Goal: Communication & Community: Answer question/provide support

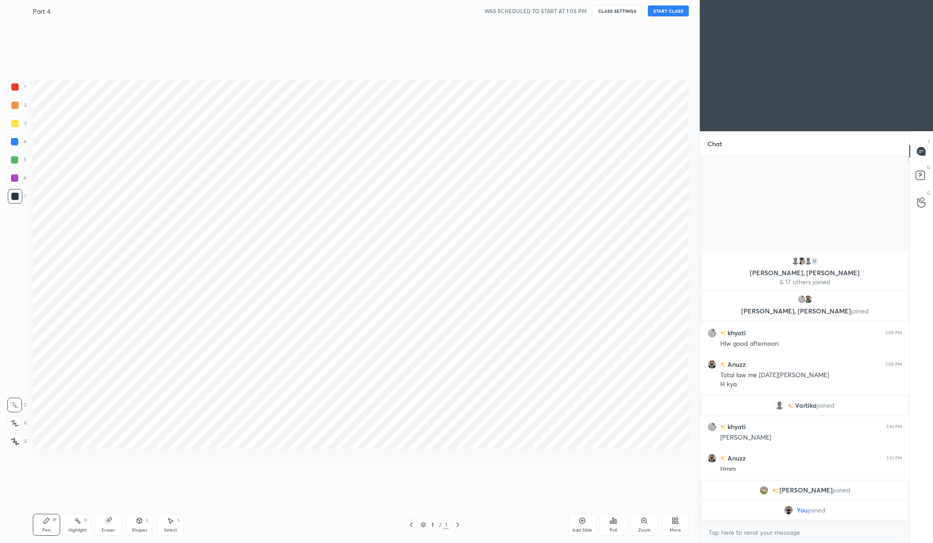
scroll to position [45071, 44892]
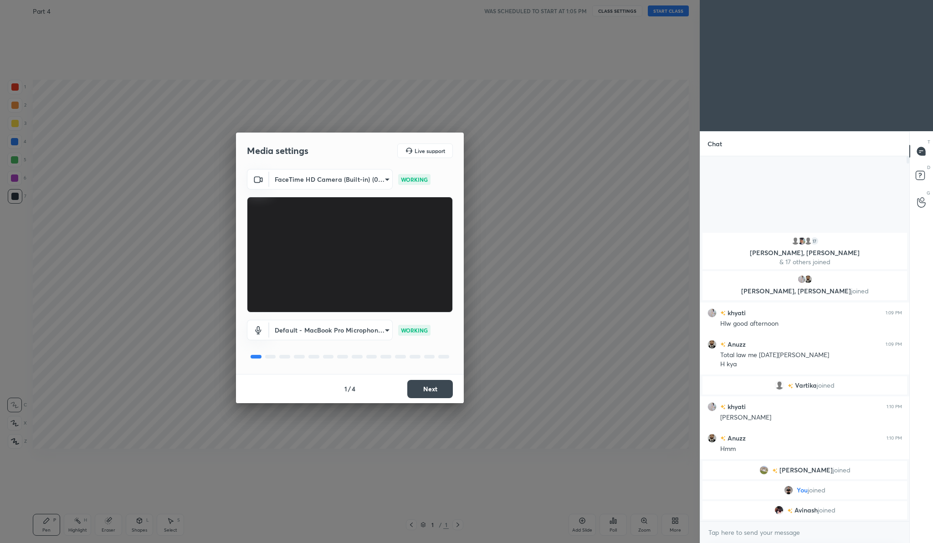
click at [433, 392] on button "Next" at bounding box center [430, 389] width 46 height 18
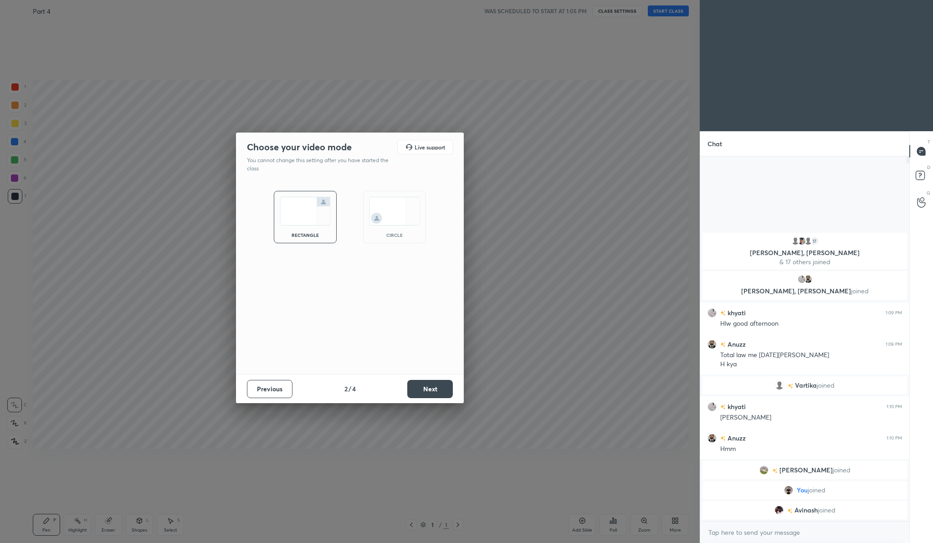
click at [433, 392] on button "Next" at bounding box center [430, 389] width 46 height 18
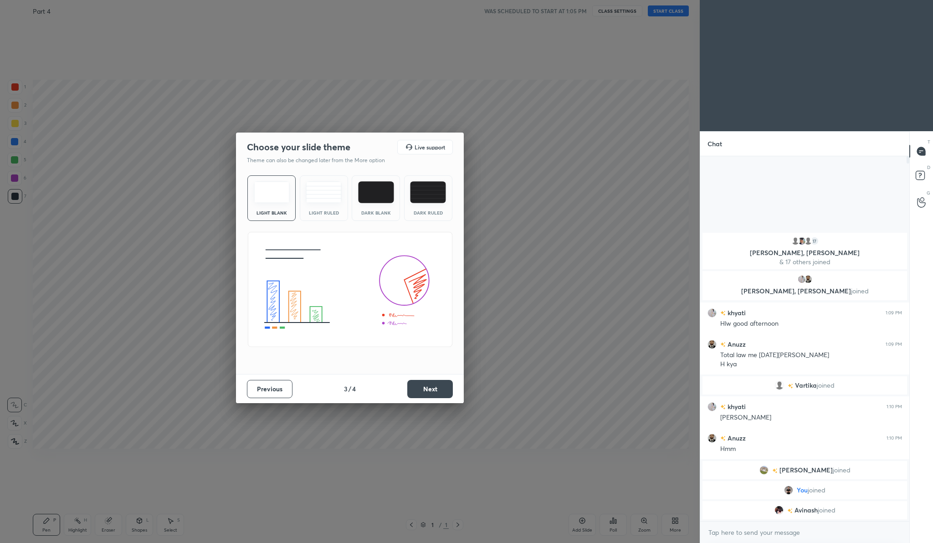
click at [432, 392] on button "Next" at bounding box center [430, 389] width 46 height 18
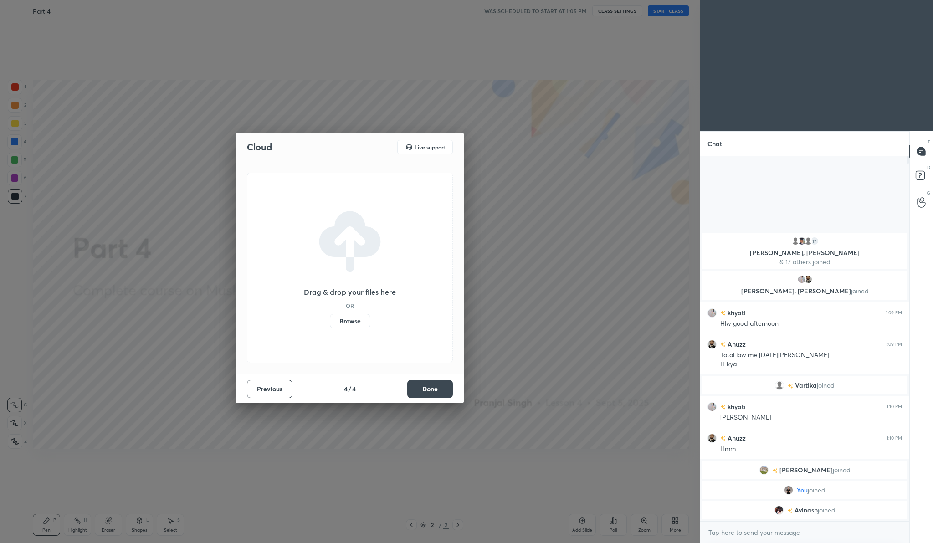
click at [353, 322] on label "Browse" at bounding box center [350, 321] width 41 height 15
click at [330, 322] on input "Browse" at bounding box center [330, 321] width 0 height 15
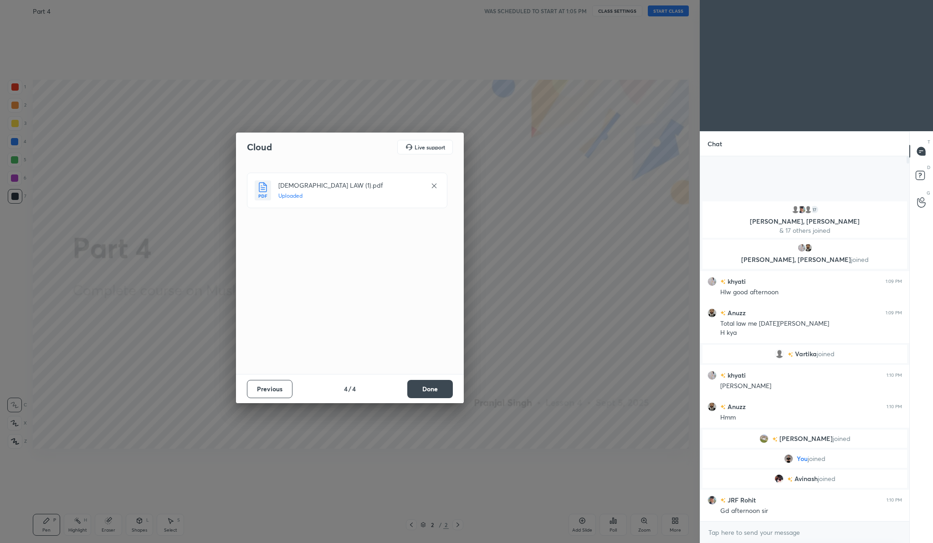
click at [426, 390] on button "Done" at bounding box center [430, 389] width 46 height 18
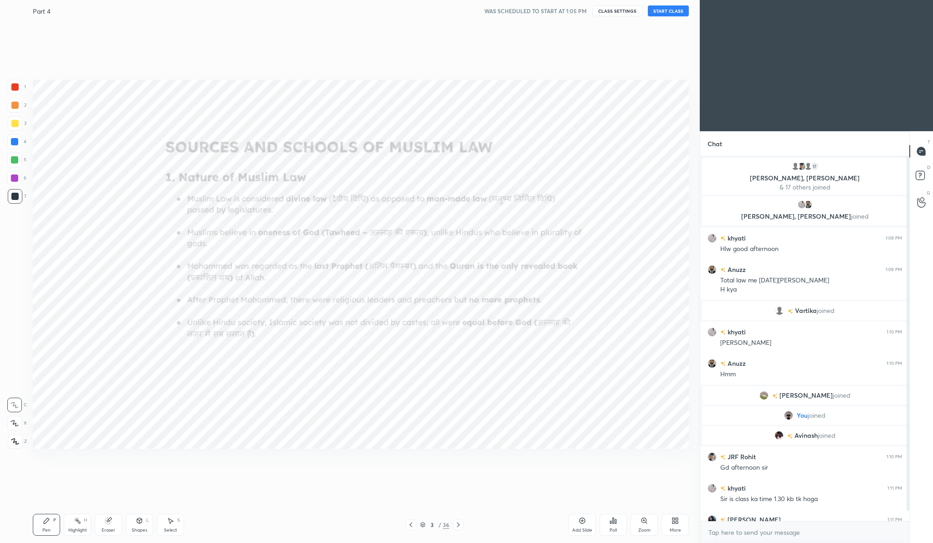
click at [666, 10] on button "START CLASS" at bounding box center [668, 10] width 41 height 11
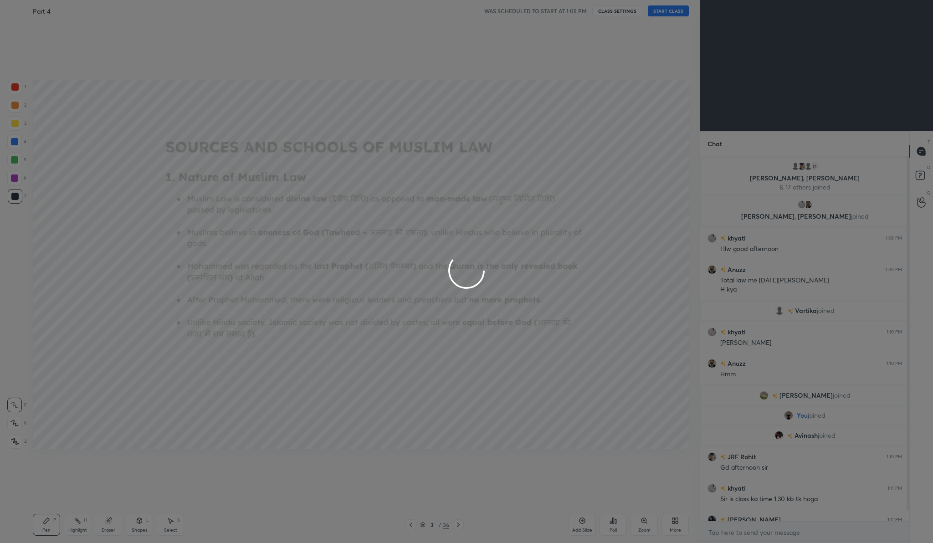
type textarea "x"
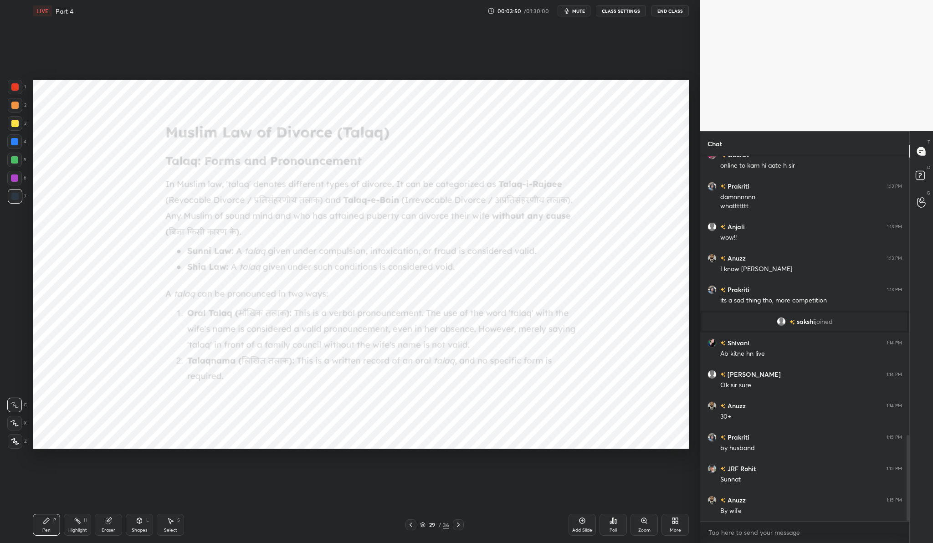
scroll to position [1182, 0]
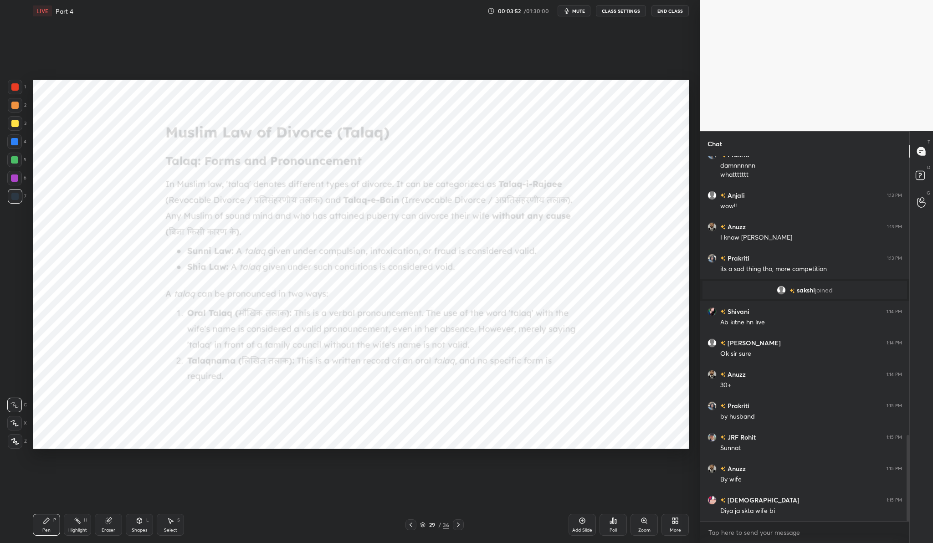
click at [12, 84] on div at bounding box center [15, 87] width 15 height 15
click at [18, 446] on div at bounding box center [15, 441] width 15 height 15
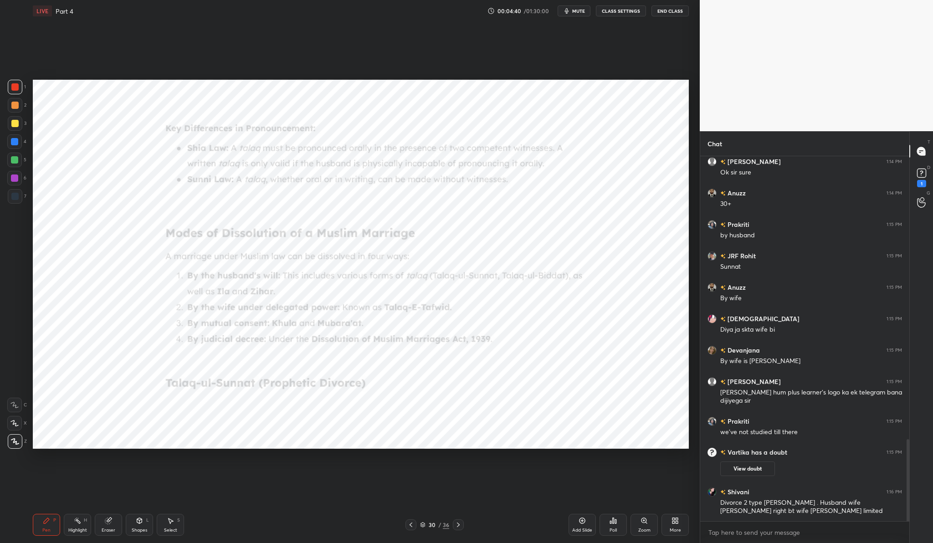
scroll to position [1299, 0]
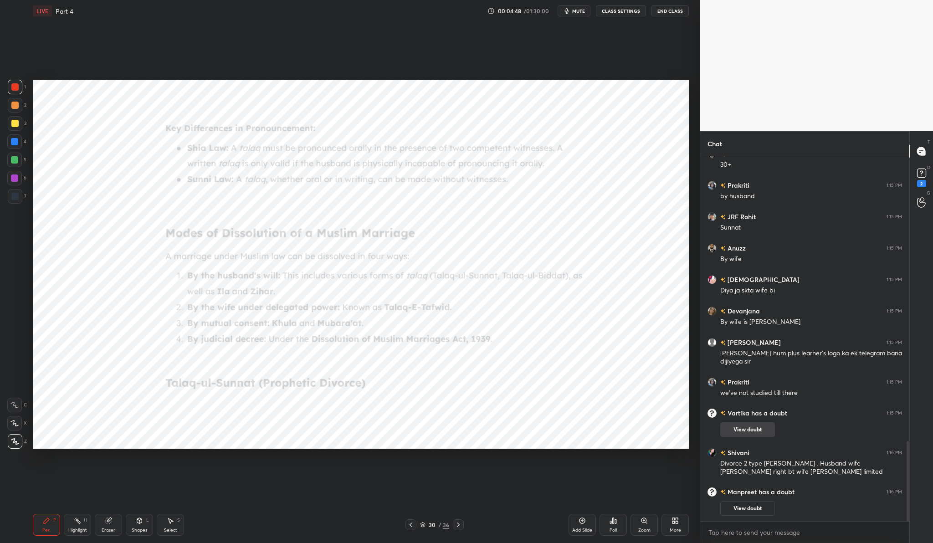
click at [762, 429] on button "View doubt" at bounding box center [747, 429] width 55 height 15
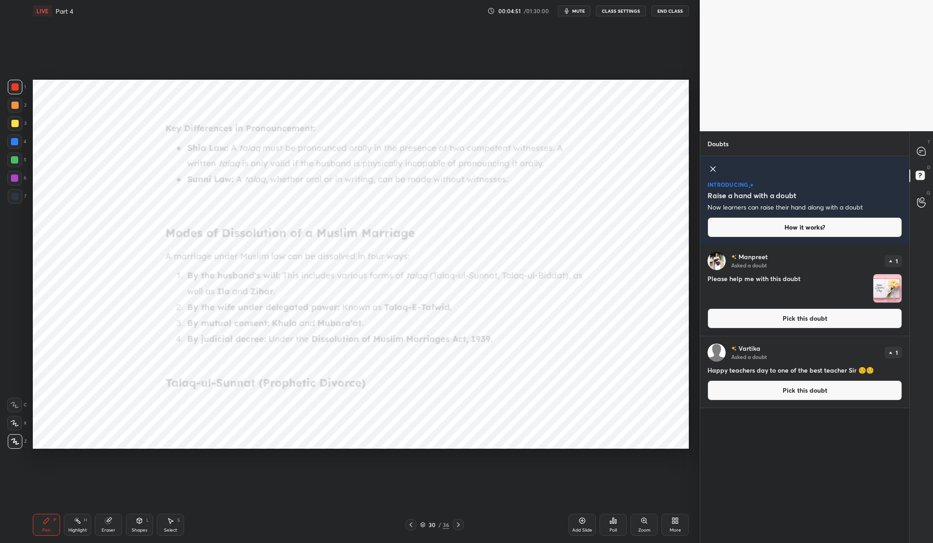
click at [784, 321] on button "Pick this doubt" at bounding box center [804, 318] width 195 height 20
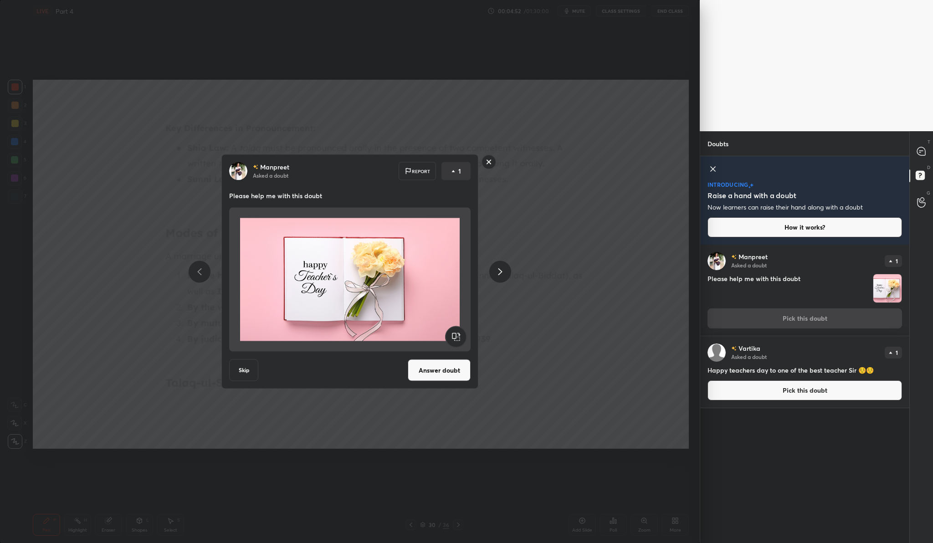
click at [437, 374] on button "Answer doubt" at bounding box center [439, 370] width 63 height 22
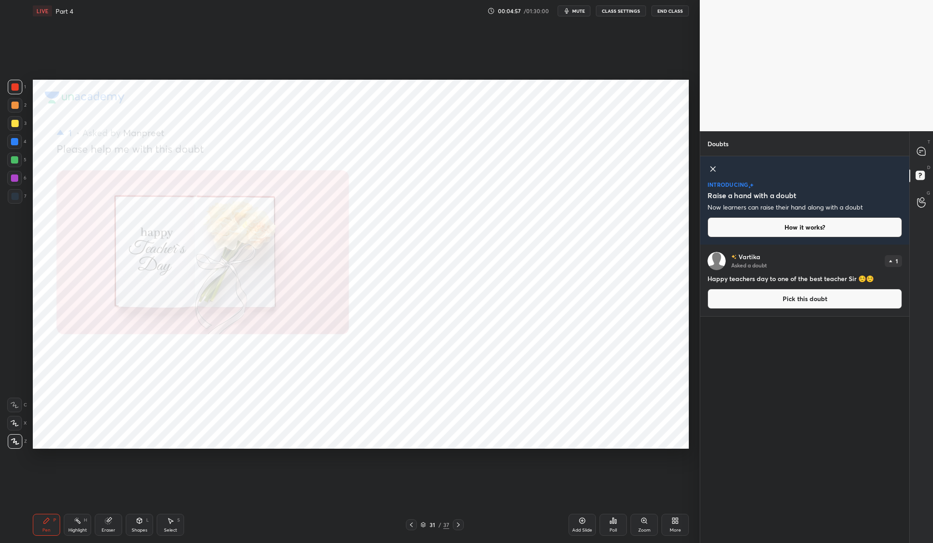
click at [820, 300] on button "Pick this doubt" at bounding box center [804, 299] width 195 height 20
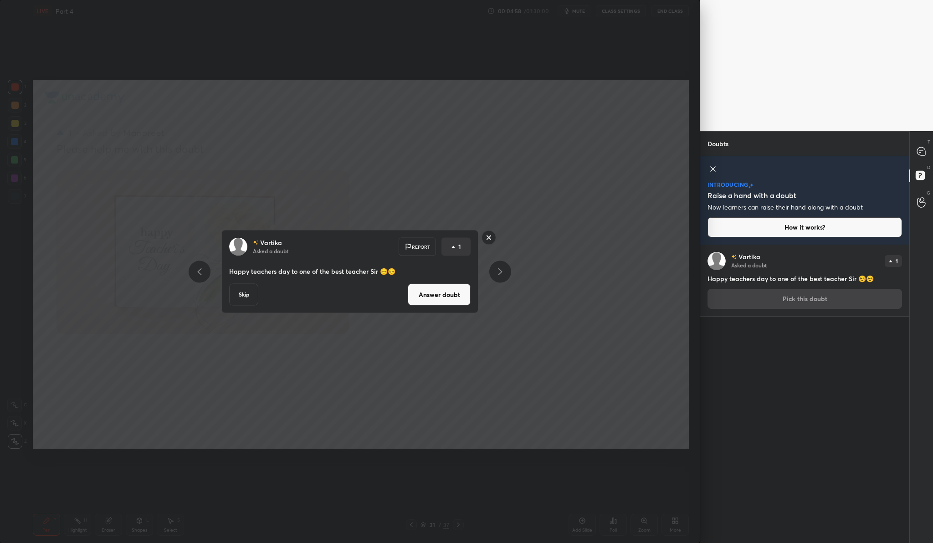
click at [430, 299] on button "Answer doubt" at bounding box center [439, 295] width 63 height 22
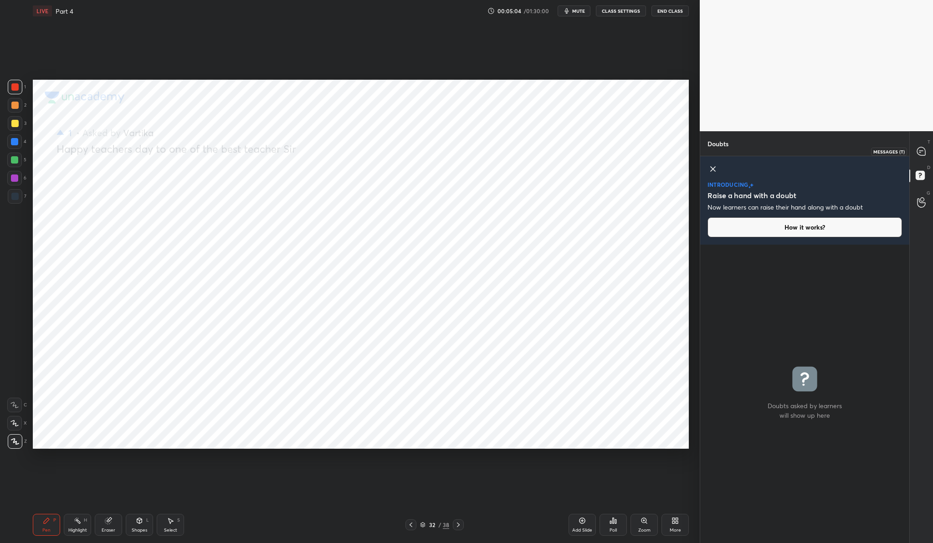
click at [923, 153] on icon at bounding box center [921, 151] width 8 height 8
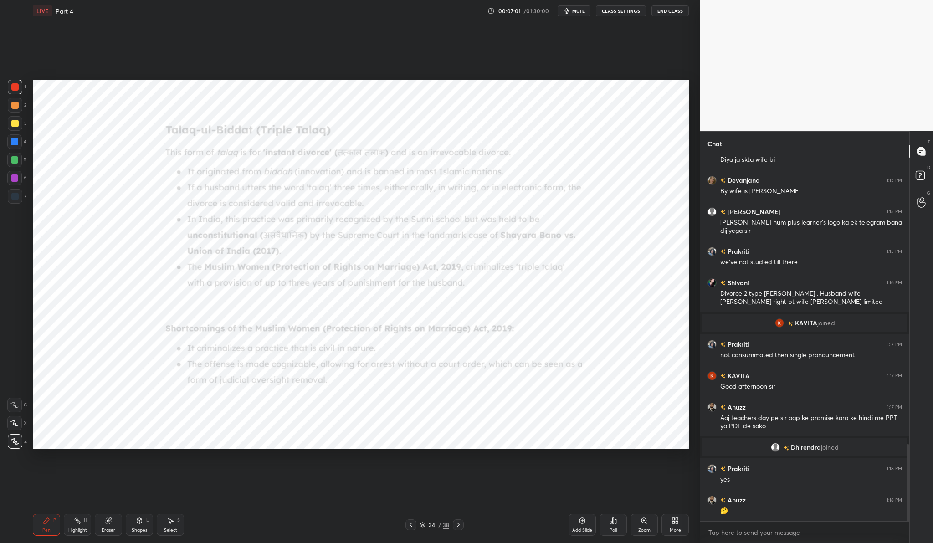
scroll to position [1391, 0]
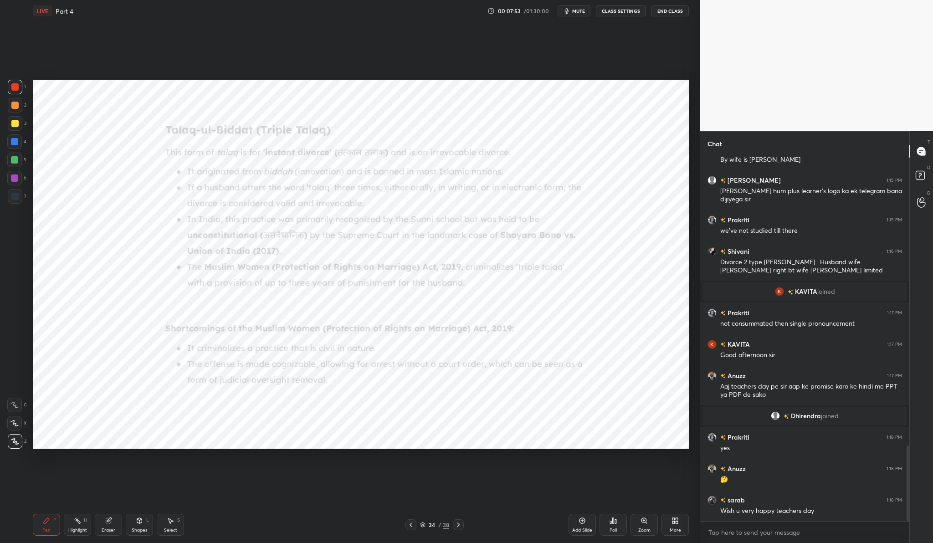
click at [648, 524] on div "Zoom" at bounding box center [643, 525] width 27 height 22
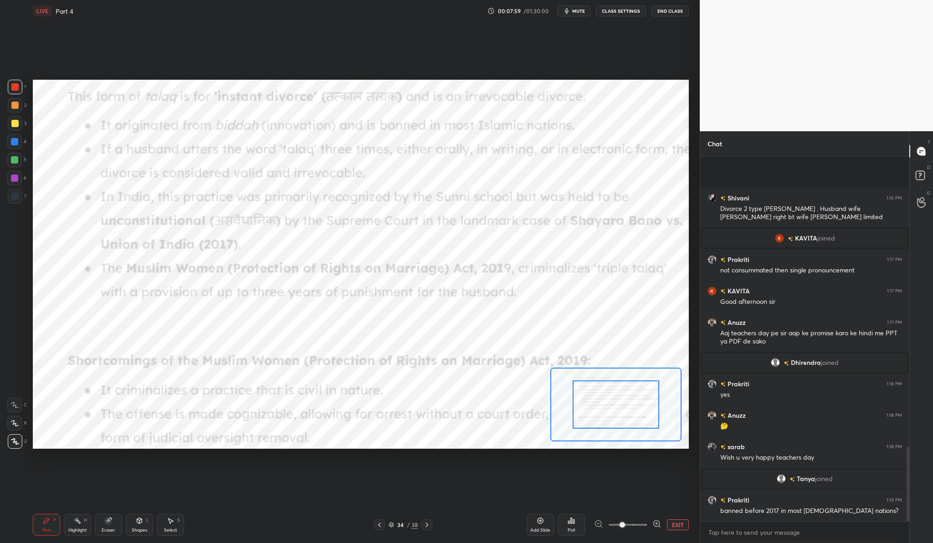
scroll to position [1401, 0]
drag, startPoint x: 618, startPoint y: 387, endPoint x: 628, endPoint y: 392, distance: 11.2
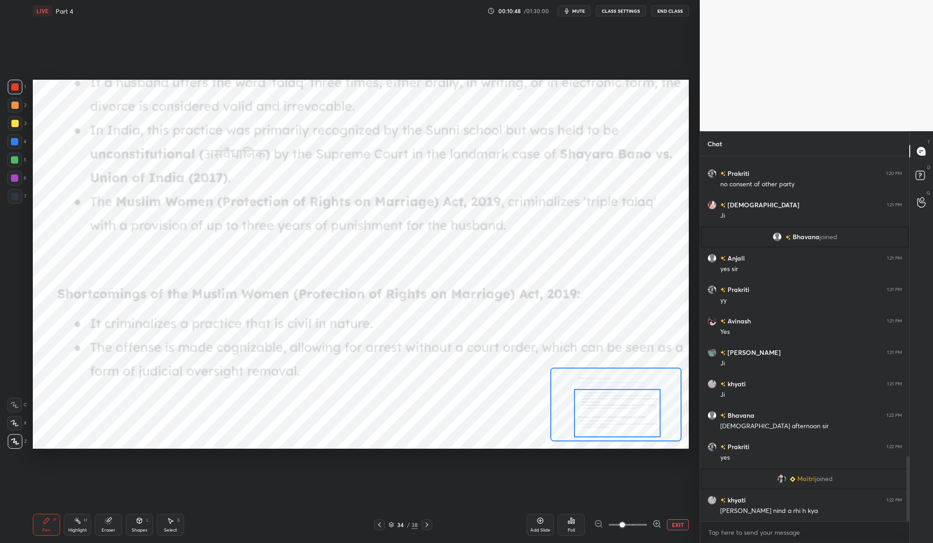
scroll to position [1682, 0]
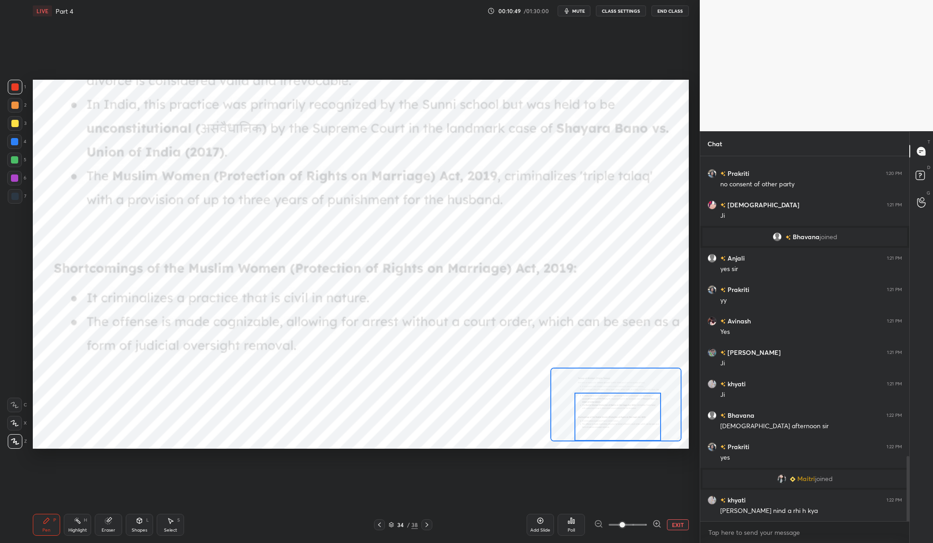
drag, startPoint x: 621, startPoint y: 401, endPoint x: 620, endPoint y: 434, distance: 32.8
click at [620, 434] on div at bounding box center [617, 417] width 86 height 48
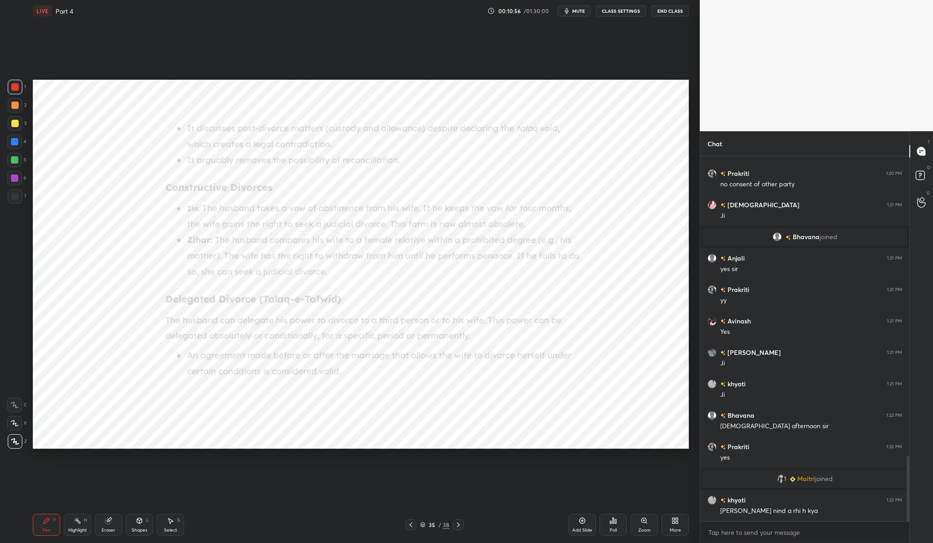
scroll to position [1713, 0]
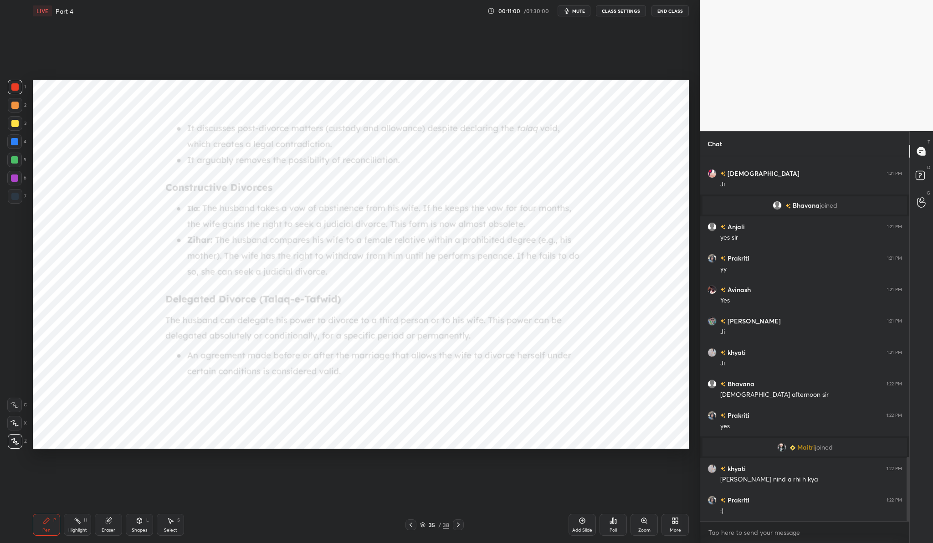
click at [648, 529] on div "Zoom" at bounding box center [644, 530] width 12 height 5
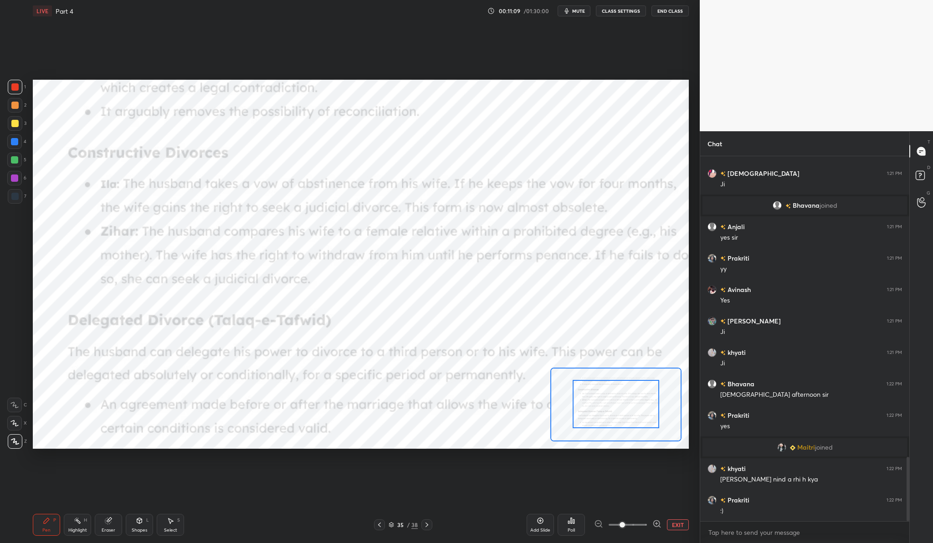
drag, startPoint x: 636, startPoint y: 401, endPoint x: 635, endPoint y: 382, distance: 18.7
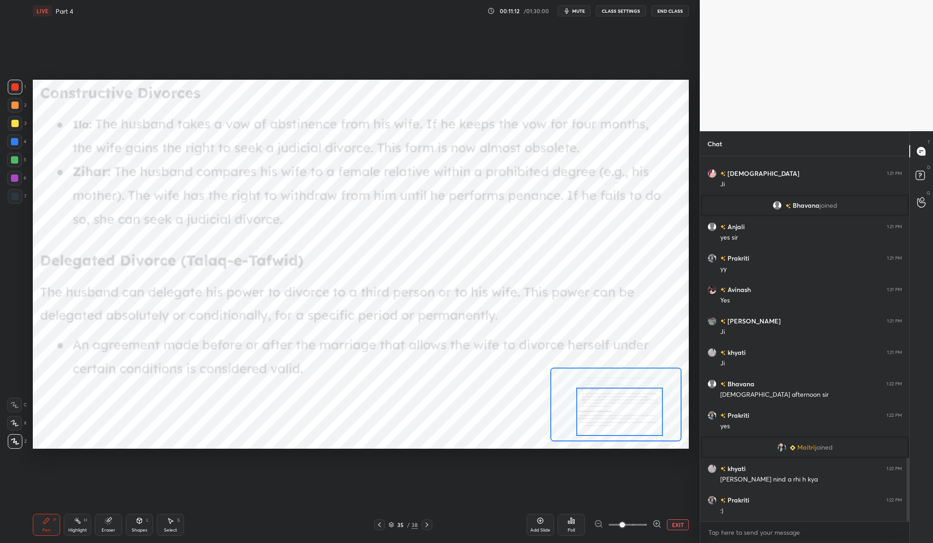
scroll to position [1745, 0]
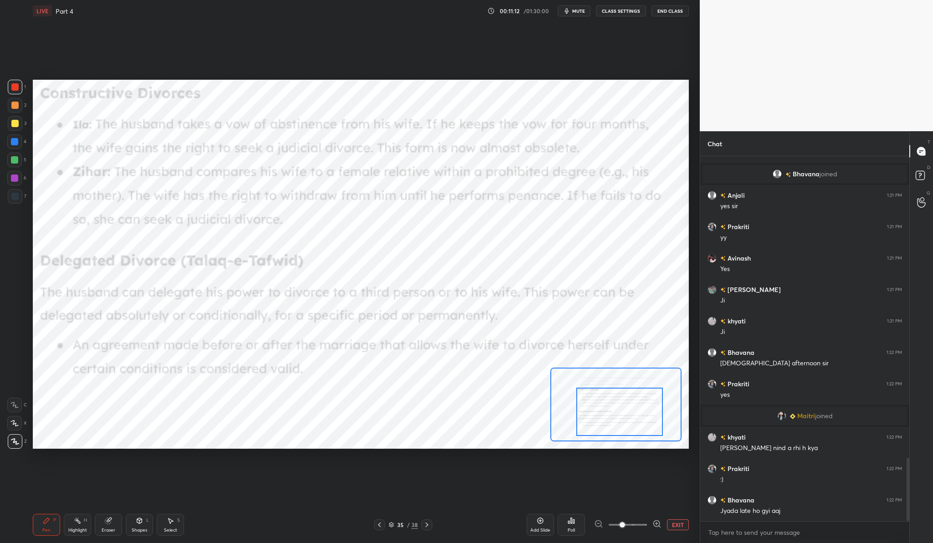
drag, startPoint x: 628, startPoint y: 387, endPoint x: 632, endPoint y: 395, distance: 8.6
click at [632, 395] on div at bounding box center [619, 412] width 86 height 48
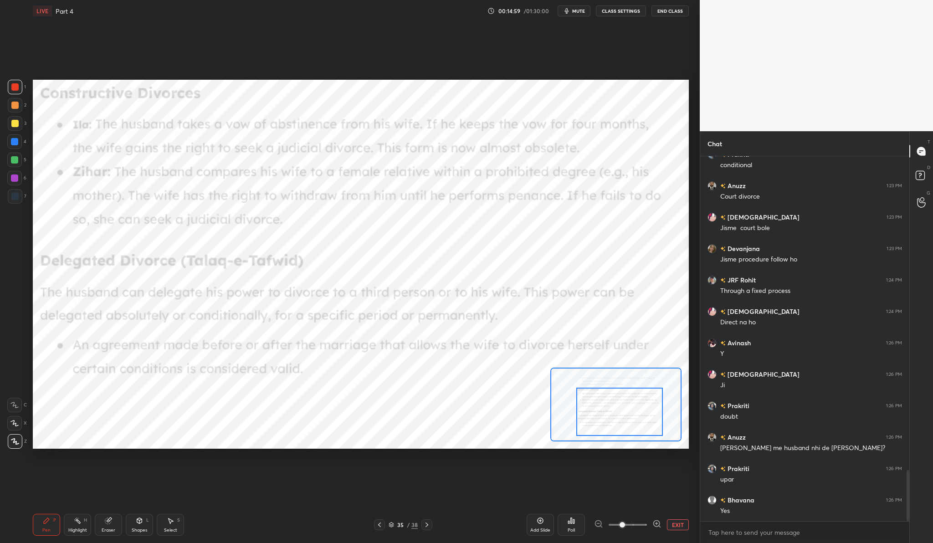
scroll to position [2248, 0]
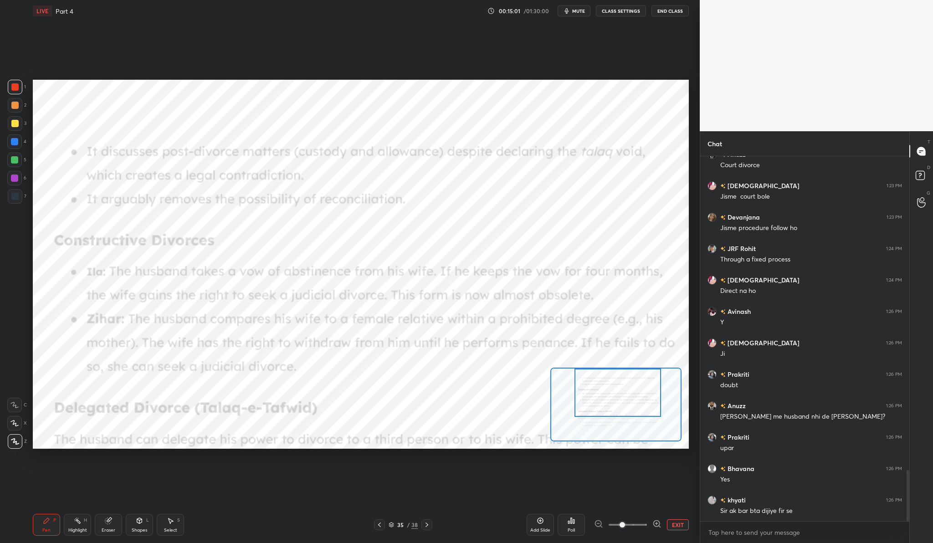
drag, startPoint x: 610, startPoint y: 399, endPoint x: 609, endPoint y: 371, distance: 27.4
click at [609, 371] on div at bounding box center [617, 393] width 86 height 48
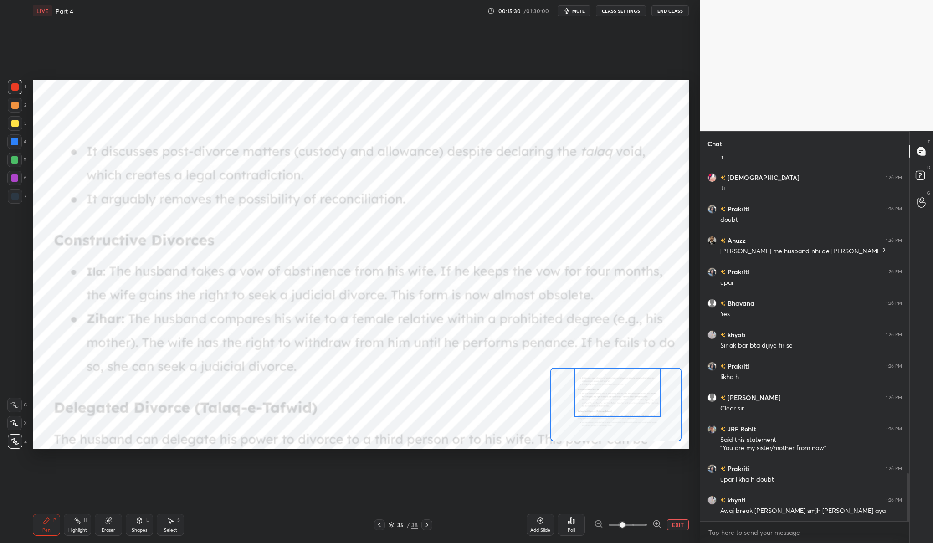
scroll to position [2445, 0]
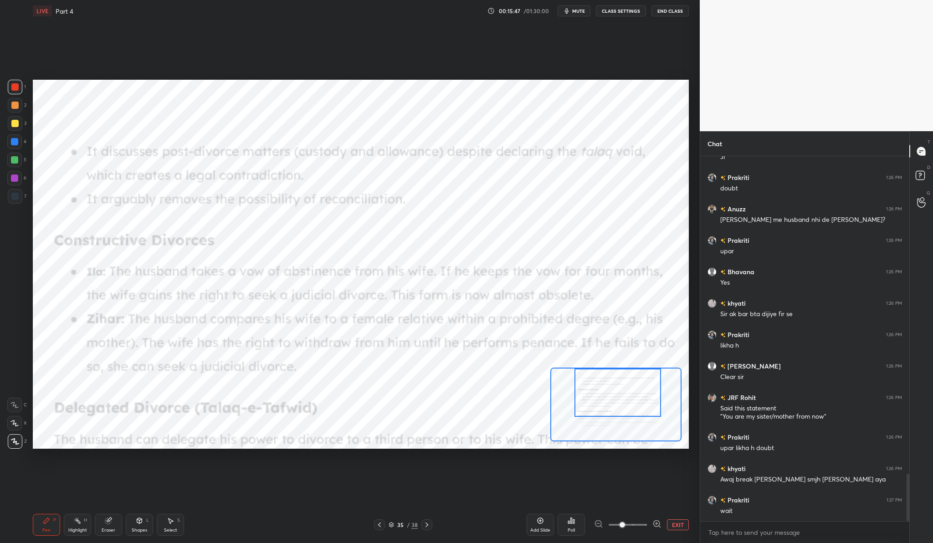
click at [560, 67] on div "Setting up your live class Poll for secs No correct answer Start poll" at bounding box center [360, 264] width 663 height 485
click at [538, 530] on div "Add Slide" at bounding box center [540, 530] width 20 height 5
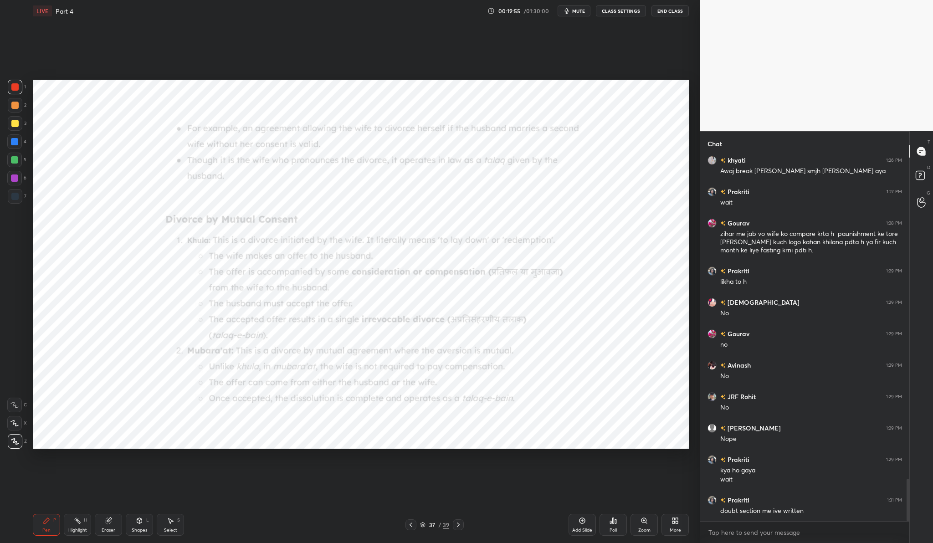
scroll to position [2784, 0]
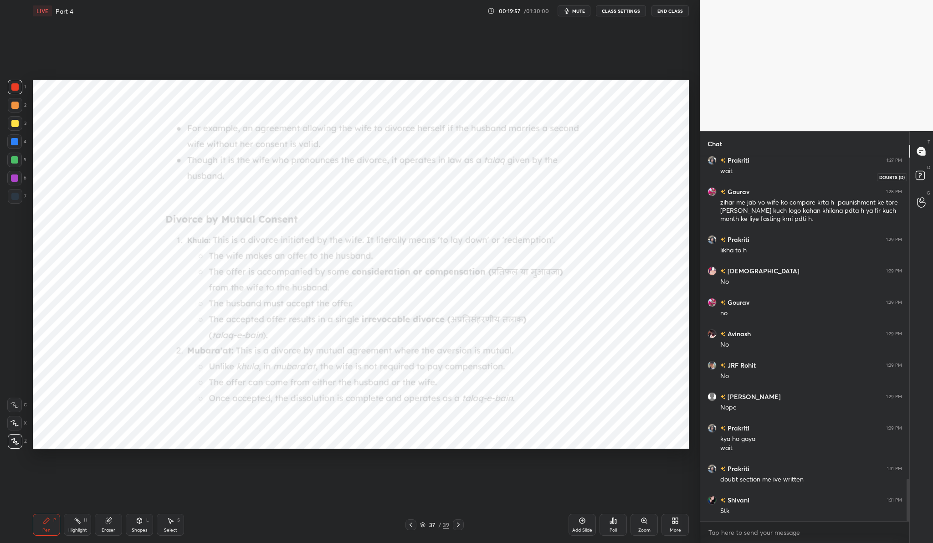
click at [918, 175] on rect at bounding box center [920, 175] width 9 height 9
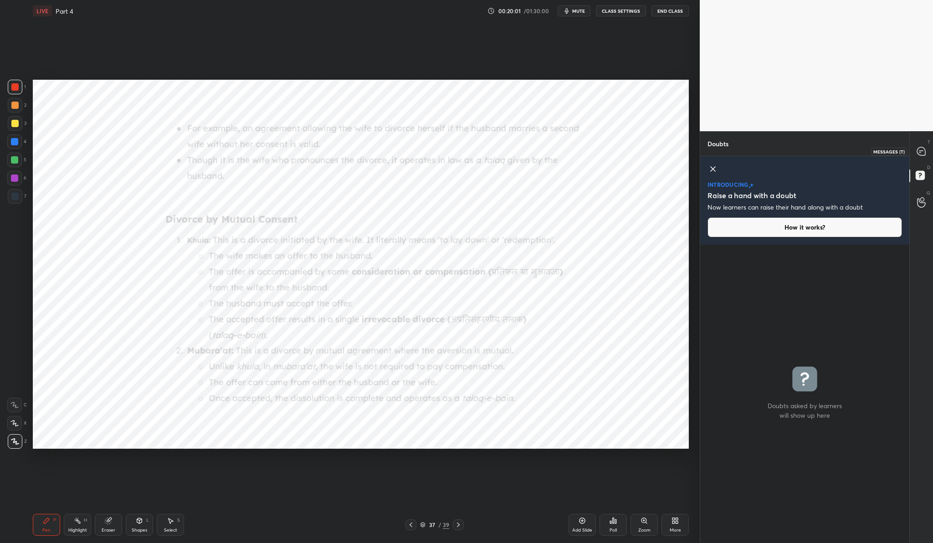
click at [925, 149] on icon at bounding box center [922, 152] width 10 height 10
type textarea "x"
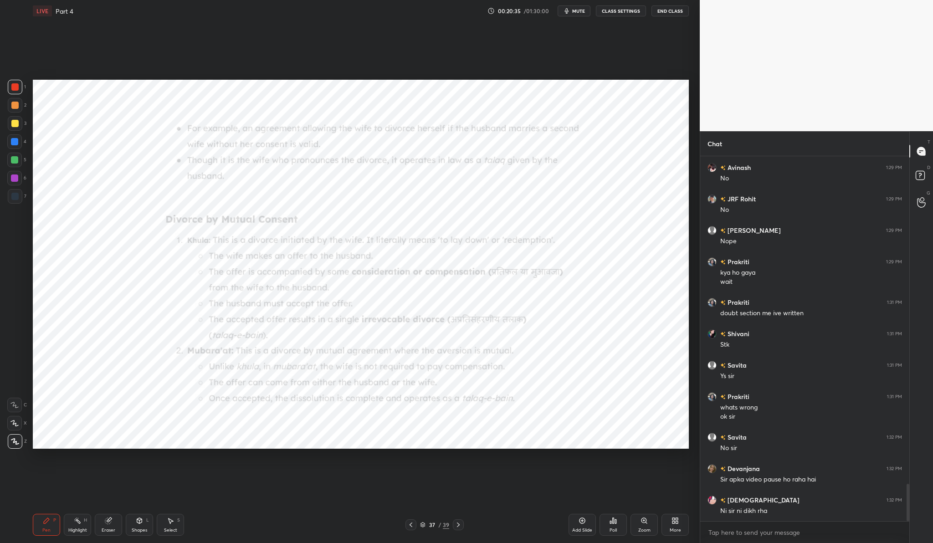
scroll to position [3216, 0]
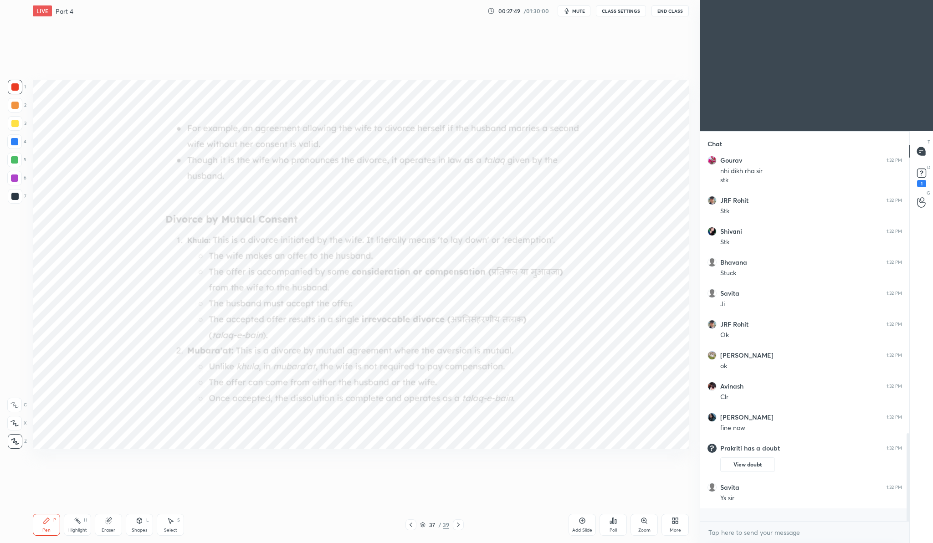
scroll to position [1097, 0]
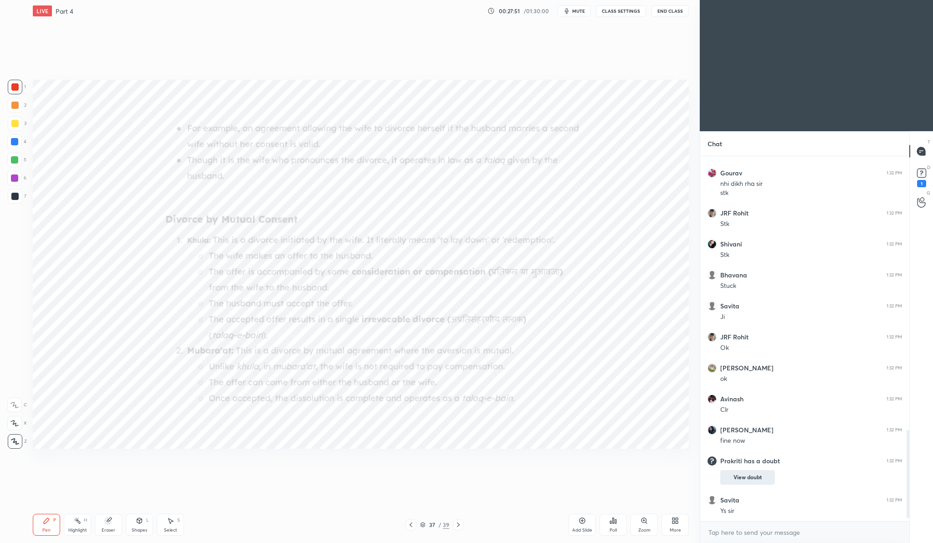
click at [759, 480] on button "View doubt" at bounding box center [747, 477] width 55 height 15
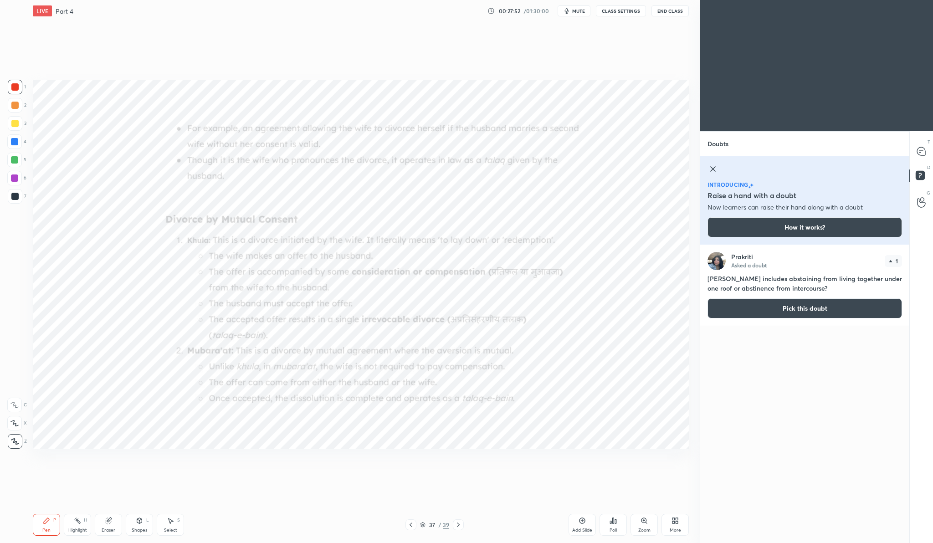
click at [768, 304] on button "Pick this doubt" at bounding box center [804, 308] width 195 height 20
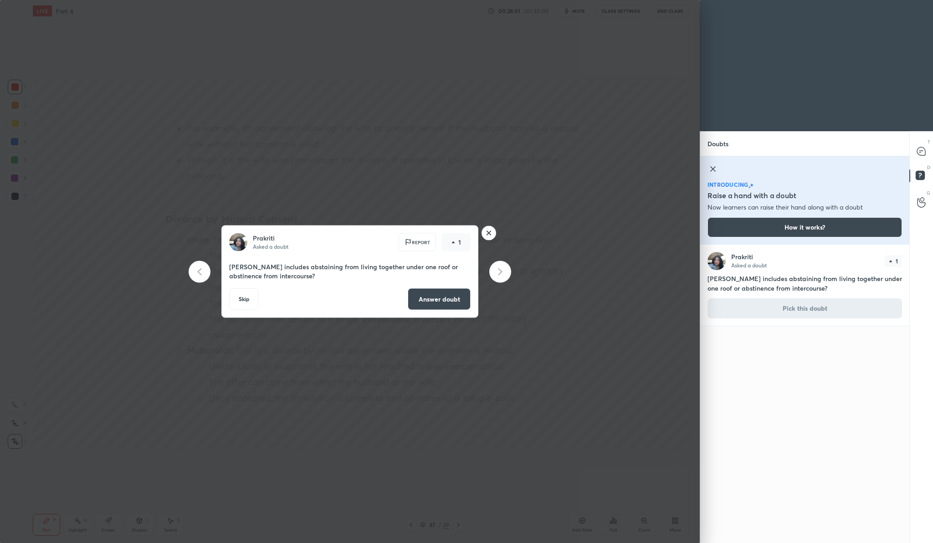
click at [438, 304] on button "Answer doubt" at bounding box center [439, 299] width 63 height 22
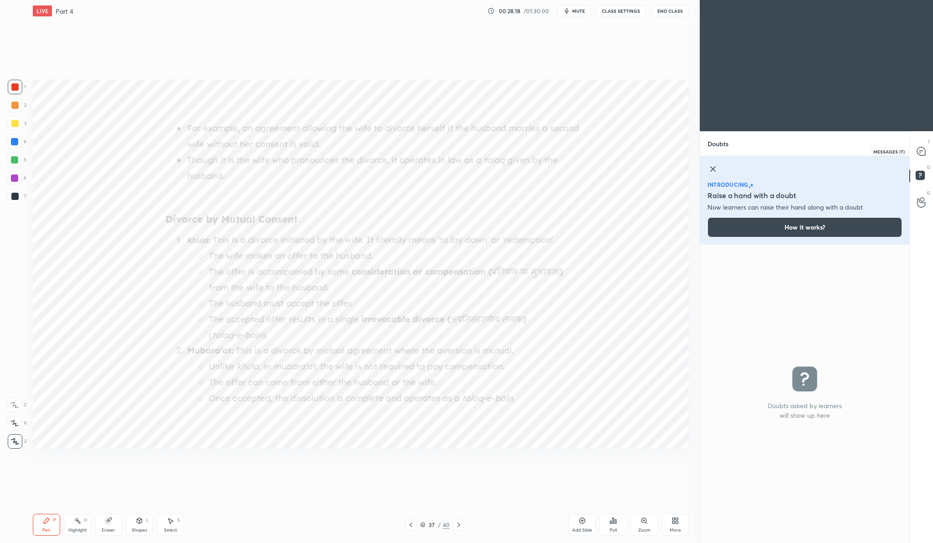
click at [919, 149] on icon at bounding box center [921, 151] width 8 height 8
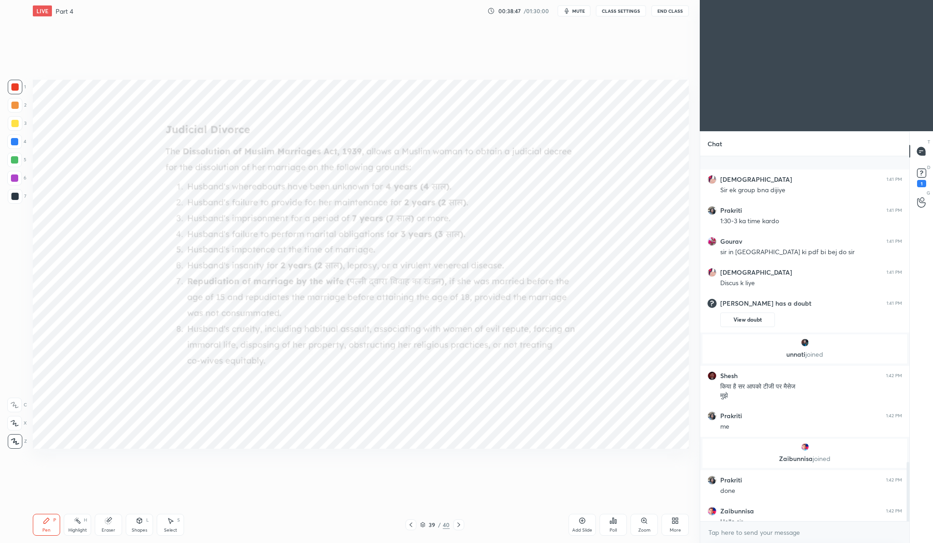
scroll to position [1881, 0]
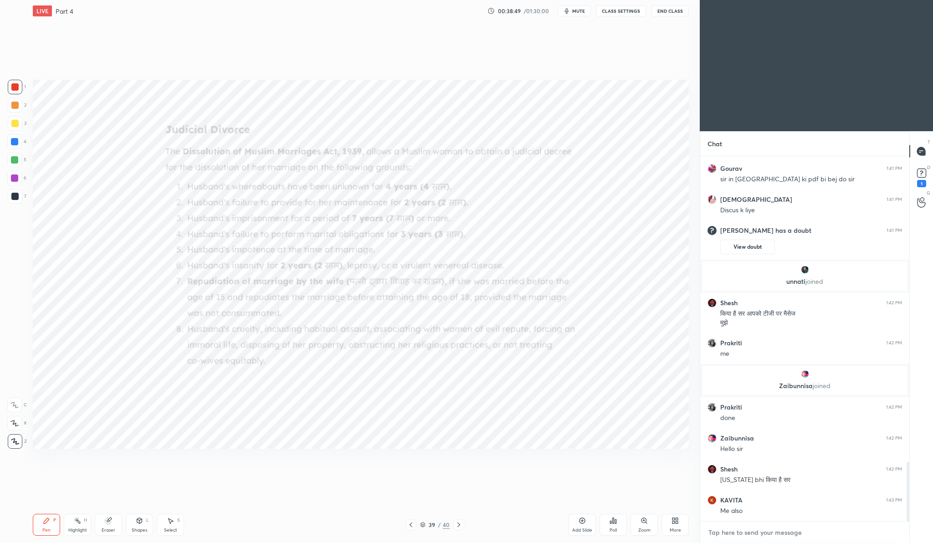
type textarea "x"
click at [738, 534] on textarea at bounding box center [804, 532] width 195 height 15
paste textarea "https://t.me/+Vnrqm-bNxXlkZDM1"
type textarea "https://t.me/+Vnrqm-bNxXlkZDM1"
type textarea "x"
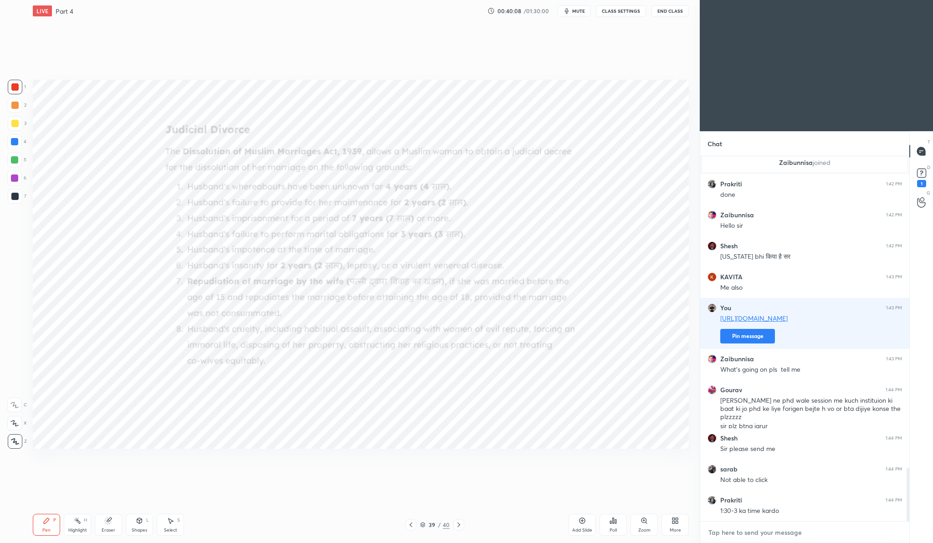
scroll to position [2135, 0]
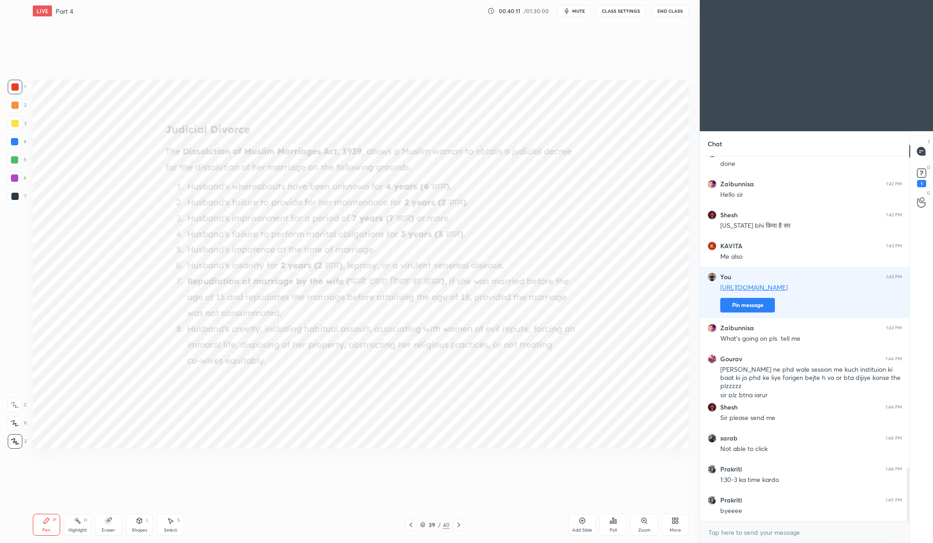
click at [675, 11] on button "End Class" at bounding box center [669, 10] width 37 height 11
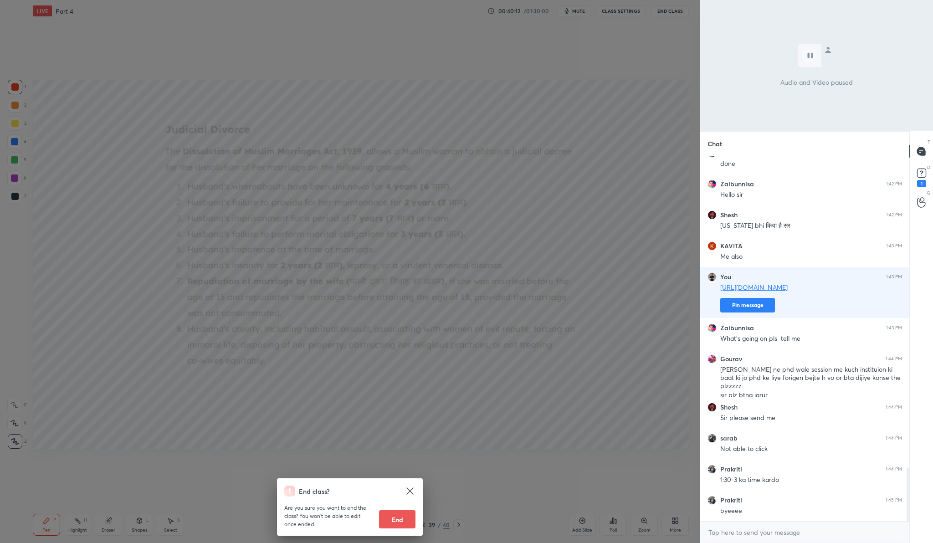
click at [400, 516] on button "End" at bounding box center [397, 519] width 36 height 18
type textarea "x"
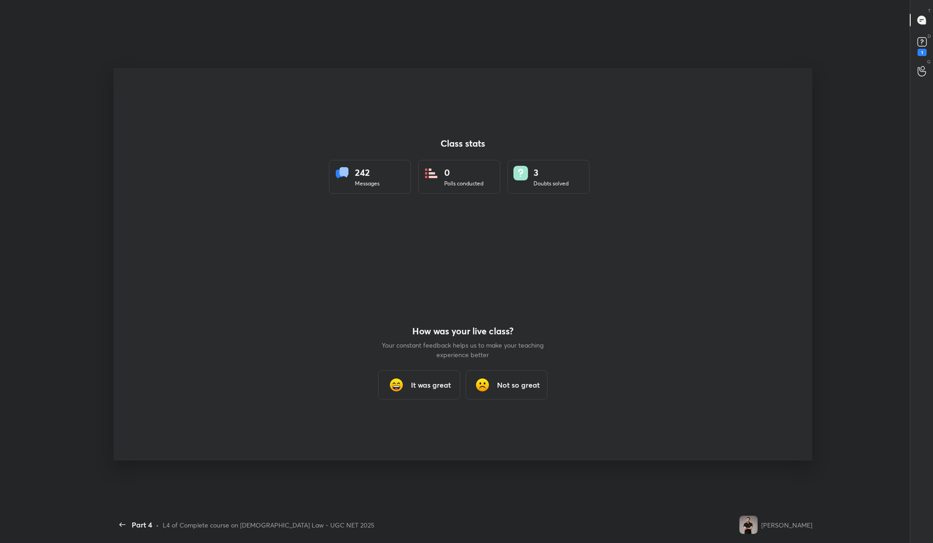
scroll to position [0, 0]
